Goal: Find specific page/section: Find specific page/section

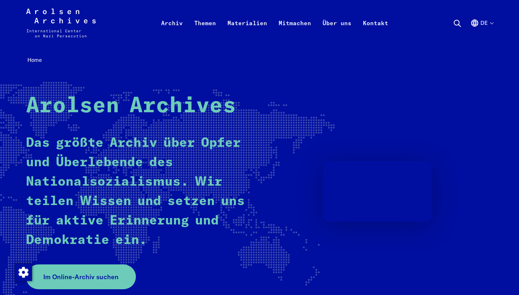
click at [454, 26] on icon at bounding box center [457, 23] width 9 height 9
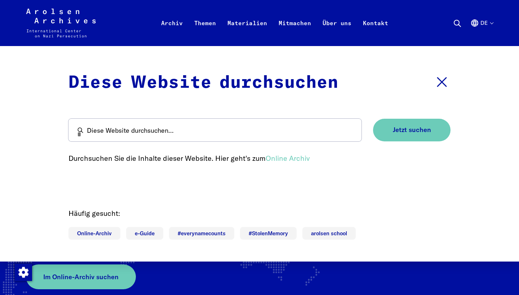
click at [456, 20] on use at bounding box center [457, 23] width 6 height 6
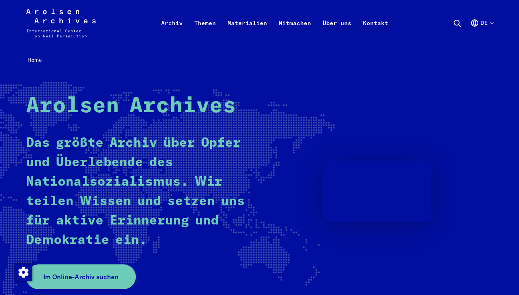
click at [456, 20] on use at bounding box center [457, 23] width 6 height 6
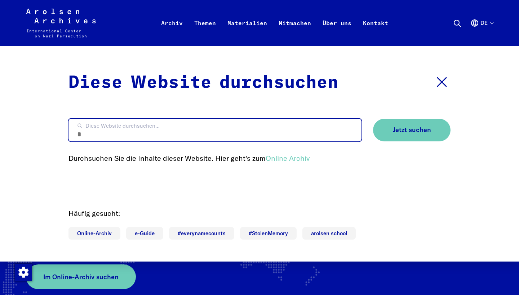
click at [177, 132] on input "Diese Website durchsuchen..." at bounding box center [214, 130] width 293 height 23
type input "**********"
click at [411, 130] on button "Jetzt suchen" at bounding box center [411, 130] width 77 height 23
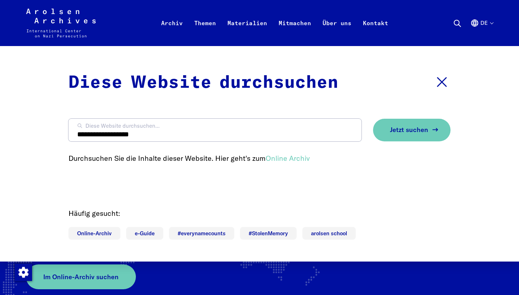
click at [404, 138] on button "Jetzt suchen" at bounding box center [411, 130] width 77 height 23
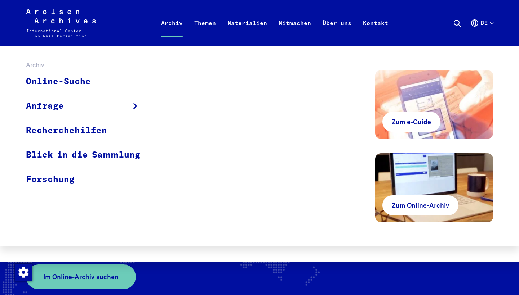
click at [182, 24] on link "Archiv" at bounding box center [171, 31] width 33 height 29
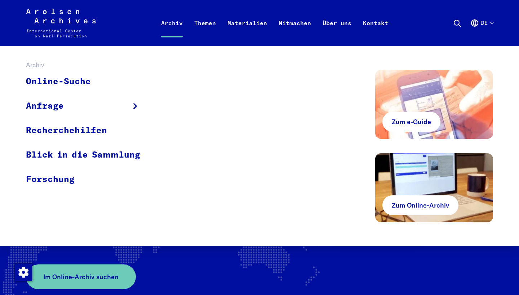
click at [182, 24] on link "Archiv" at bounding box center [171, 31] width 33 height 29
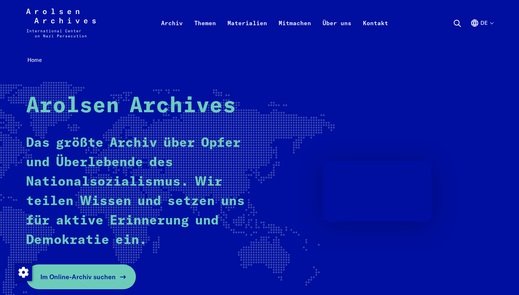
click at [105, 277] on span "Im Online-Archiv suchen" at bounding box center [77, 277] width 75 height 10
click at [88, 276] on span "Im Online-Archiv suchen" at bounding box center [77, 277] width 75 height 10
click at [81, 271] on link "Im Online-Archiv suchen" at bounding box center [81, 277] width 110 height 25
